Goal: Information Seeking & Learning: Learn about a topic

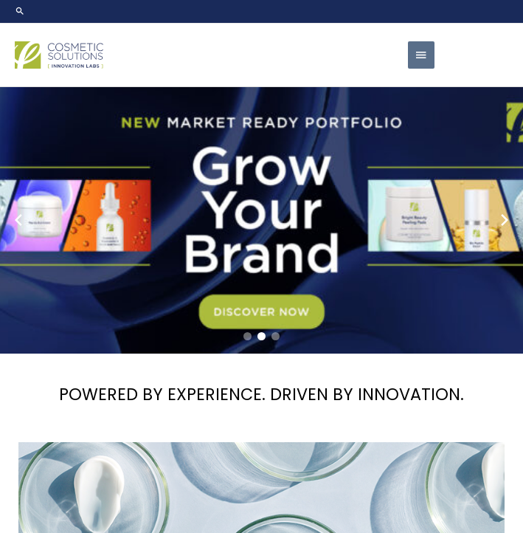
click at [421, 58] on span "button" at bounding box center [421, 55] width 13 height 29
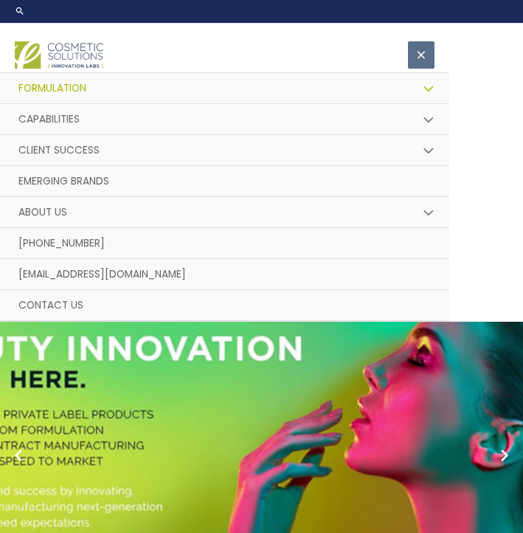
click at [376, 83] on link "Formulation" at bounding box center [225, 88] width 450 height 31
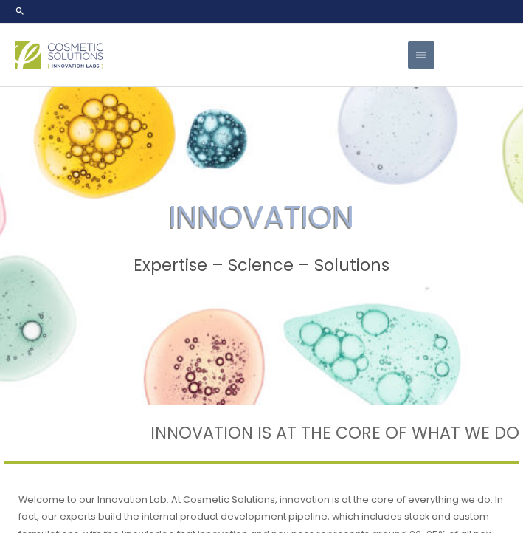
click at [426, 55] on span "button" at bounding box center [421, 55] width 13 height 29
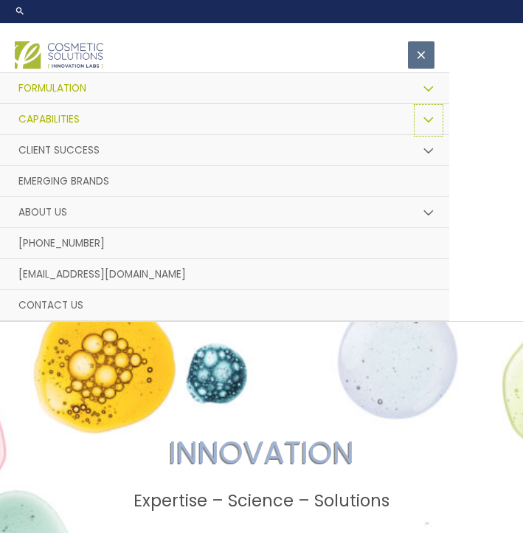
click at [427, 111] on button "Menu Toggle" at bounding box center [429, 120] width 30 height 32
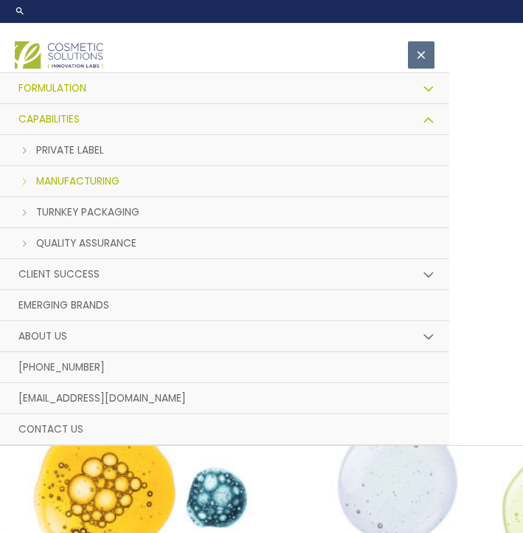
click at [158, 171] on link "Manufacturing" at bounding box center [225, 181] width 450 height 31
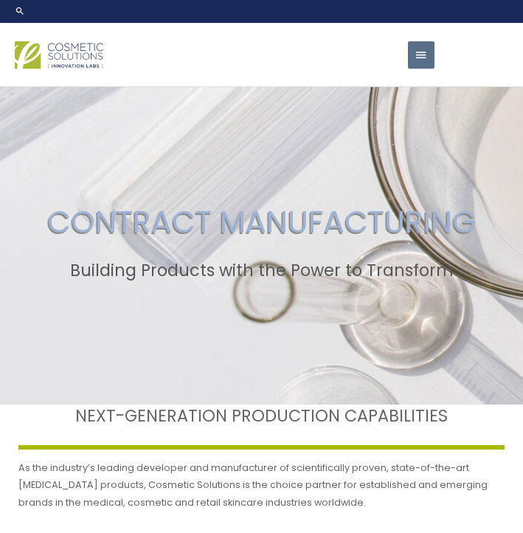
click at [433, 53] on button "Main Menu" at bounding box center [421, 55] width 27 height 28
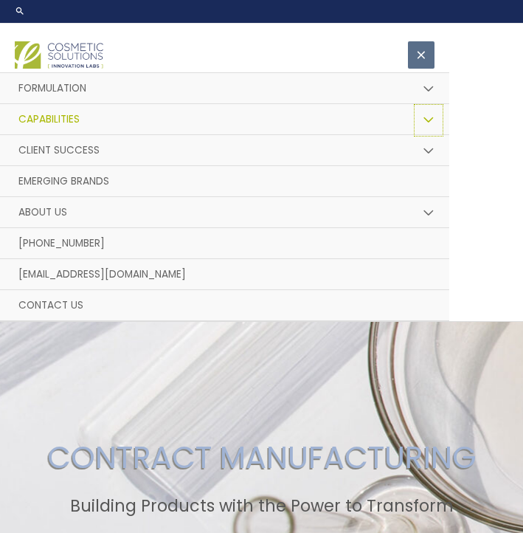
click at [430, 123] on button "Menu Toggle" at bounding box center [429, 120] width 30 height 32
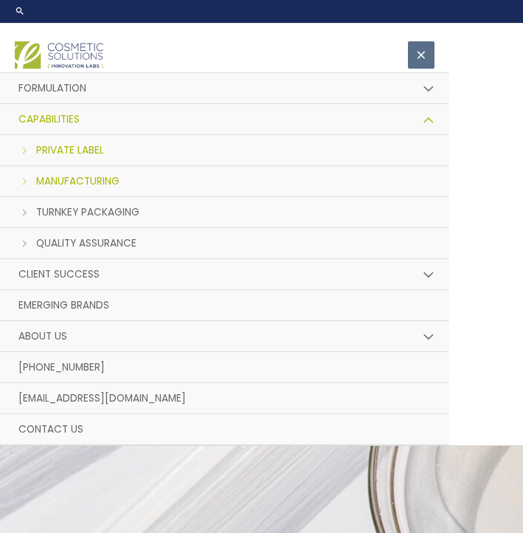
click at [81, 138] on link "Private Label" at bounding box center [225, 150] width 450 height 31
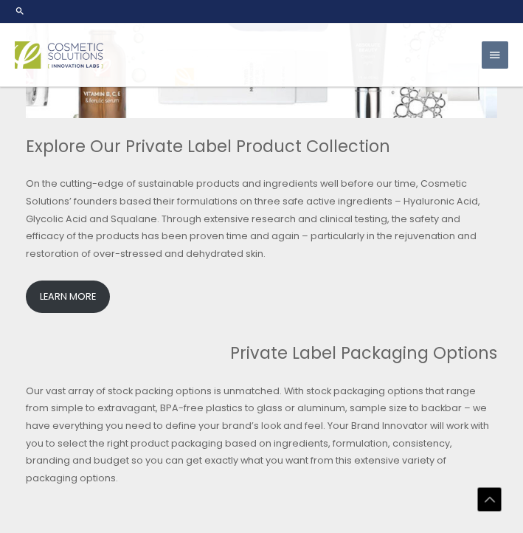
scroll to position [3172, 0]
